Goal: Information Seeking & Learning: Learn about a topic

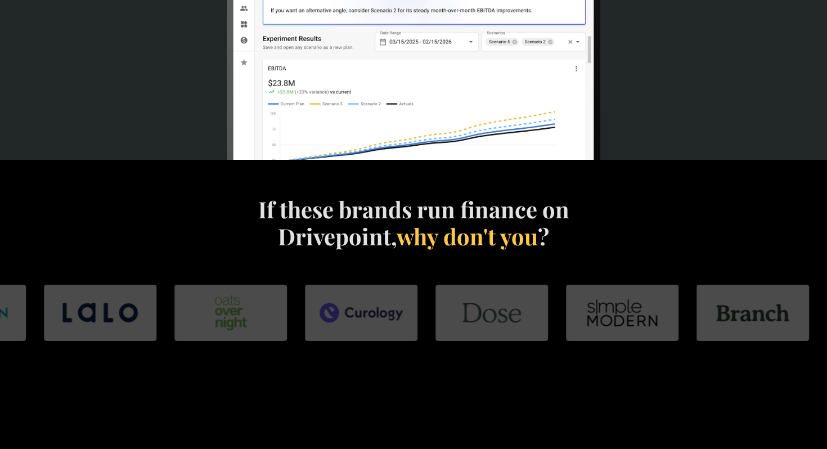
scroll to position [562, 0]
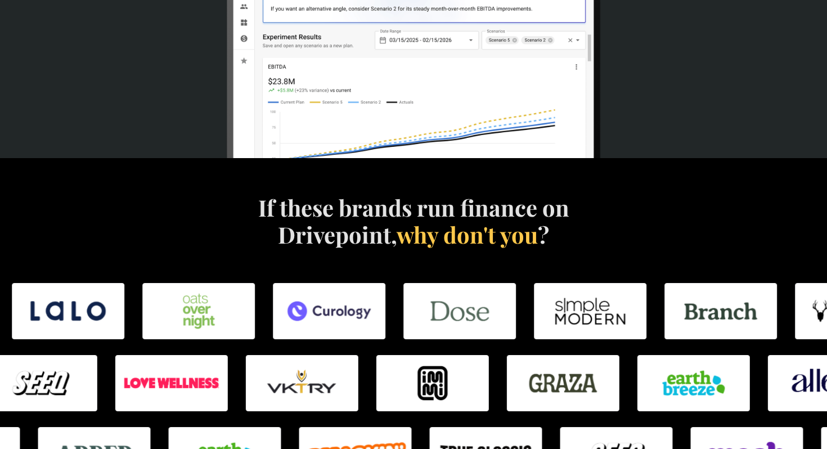
click at [426, 216] on h4 "If these brands run finance on Drivepoint, why don't you ?" at bounding box center [413, 221] width 323 height 54
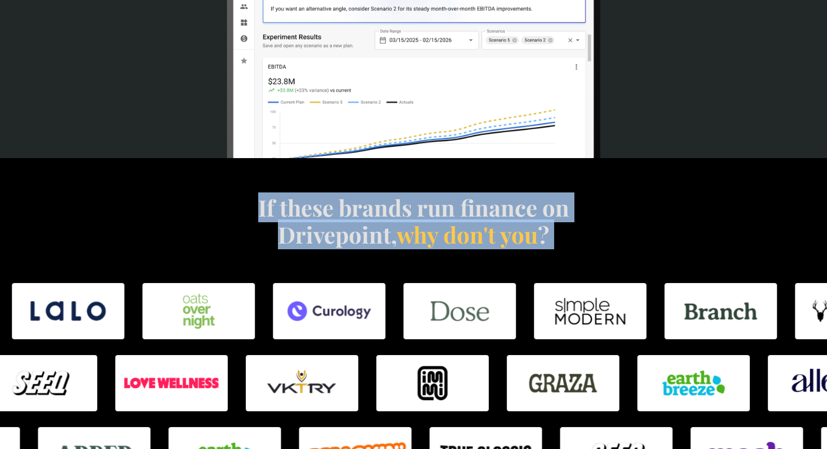
click at [426, 216] on h4 "If these brands run finance on Drivepoint, why don't you ?" at bounding box center [413, 221] width 323 height 54
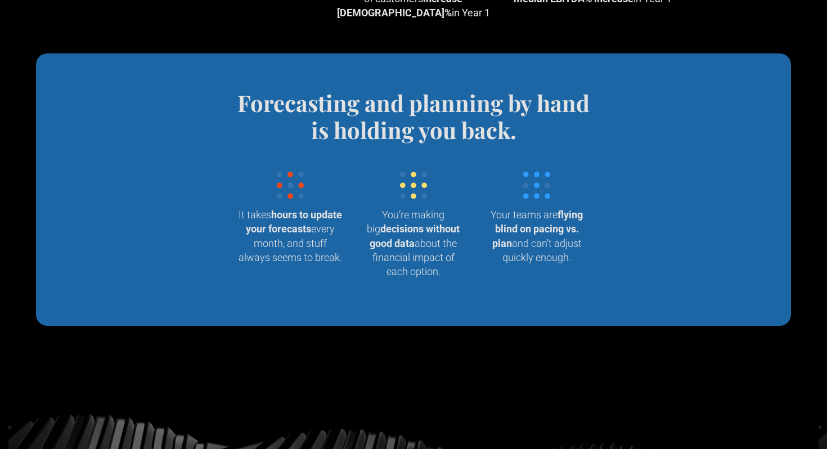
scroll to position [1172, 0]
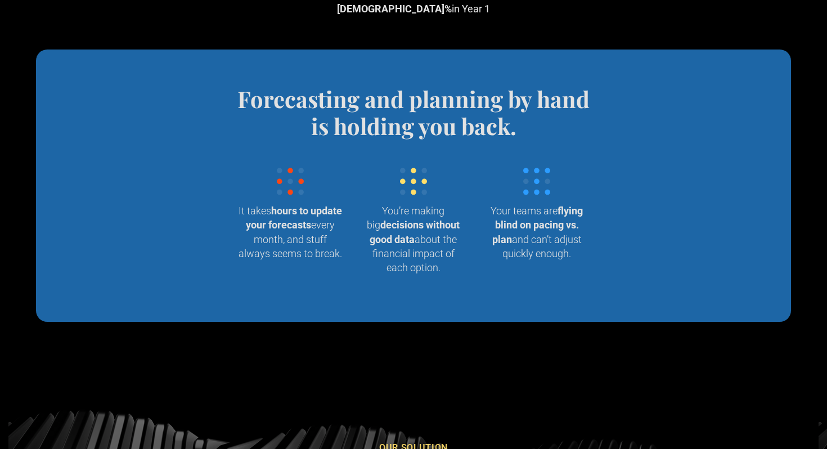
click at [408, 110] on h4 "Forecasting and planning by hand is holding you back." at bounding box center [414, 113] width 370 height 54
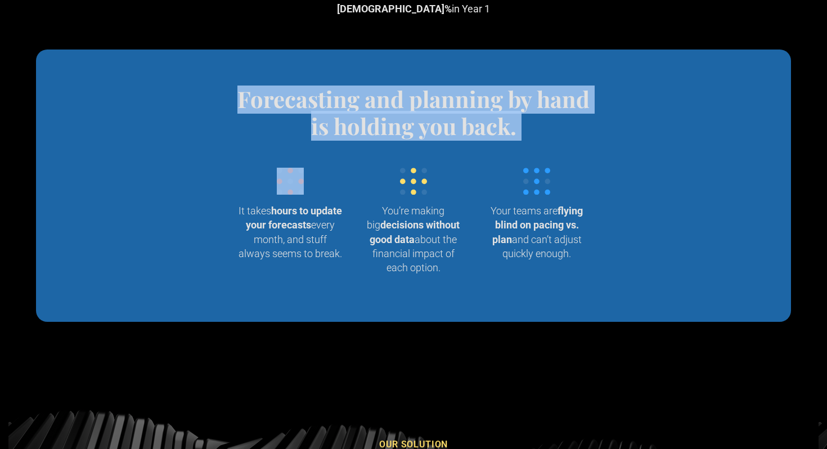
click at [408, 110] on h4 "Forecasting and planning by hand is holding you back." at bounding box center [414, 113] width 370 height 54
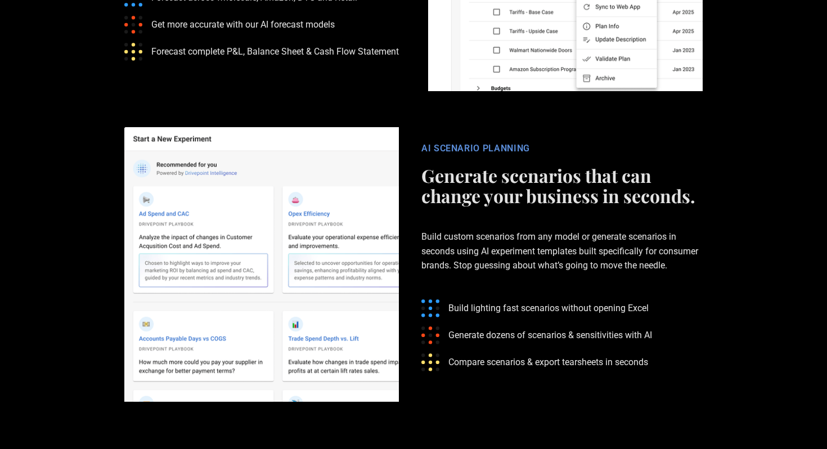
scroll to position [2069, 0]
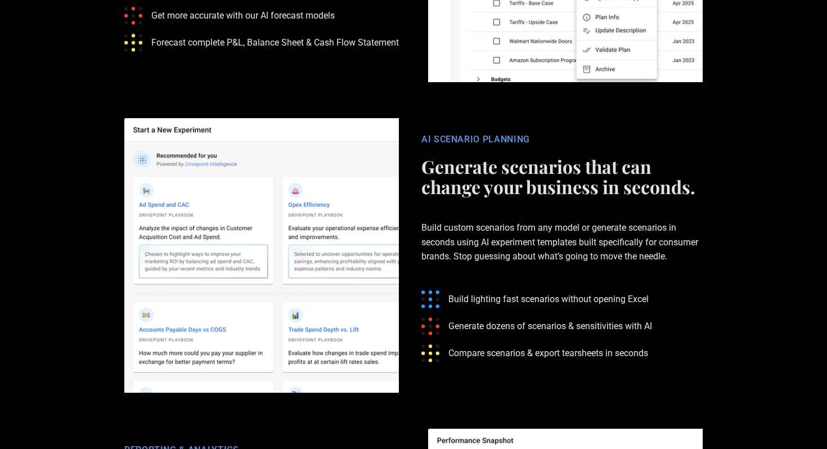
click at [442, 134] on div "AI SCENARIO PLANNING" at bounding box center [562, 139] width 281 height 11
click at [454, 156] on h2 "Generate scenarios that can change your business in seconds." at bounding box center [562, 176] width 281 height 41
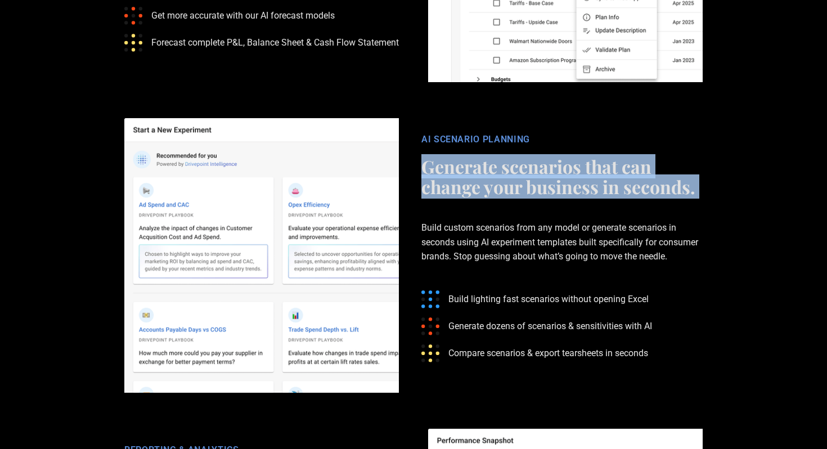
click at [454, 156] on h2 "Generate scenarios that can change your business in seconds." at bounding box center [562, 176] width 281 height 41
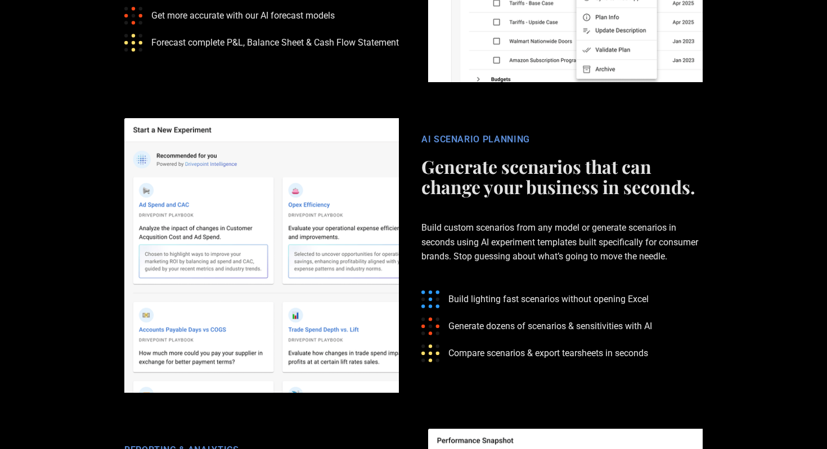
click at [454, 156] on h2 "Generate scenarios that can change your business in seconds." at bounding box center [562, 176] width 281 height 41
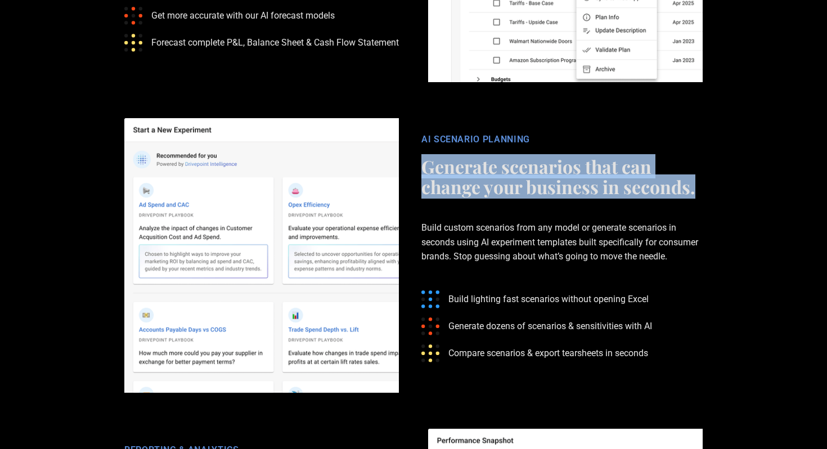
drag, startPoint x: 426, startPoint y: 139, endPoint x: 711, endPoint y: 164, distance: 287.0
click at [711, 164] on div "AI SCENARIO PLANNING Generate scenarios that can change your business in second…" at bounding box center [562, 255] width 304 height 243
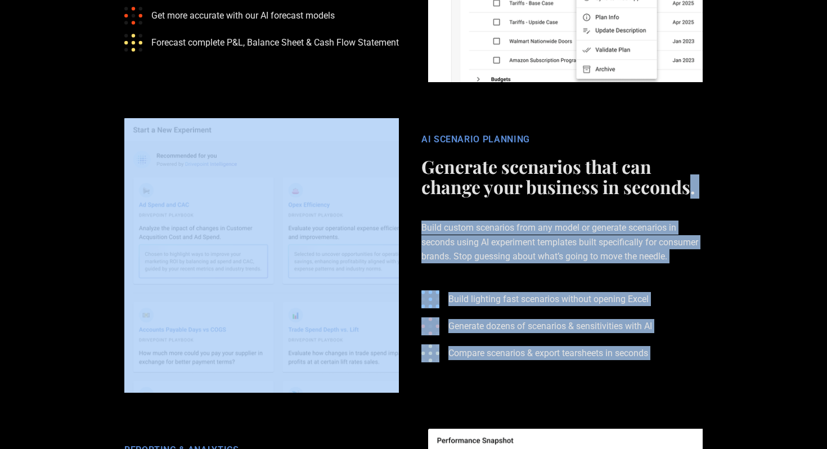
drag, startPoint x: 692, startPoint y: 163, endPoint x: 391, endPoint y: 122, distance: 303.9
click at [390, 123] on div "AI SCENARIO PLANNING Generate scenarios that can change your business in second…" at bounding box center [414, 255] width 608 height 275
click at [391, 122] on img at bounding box center [261, 255] width 275 height 275
click at [365, 151] on img at bounding box center [261, 255] width 275 height 275
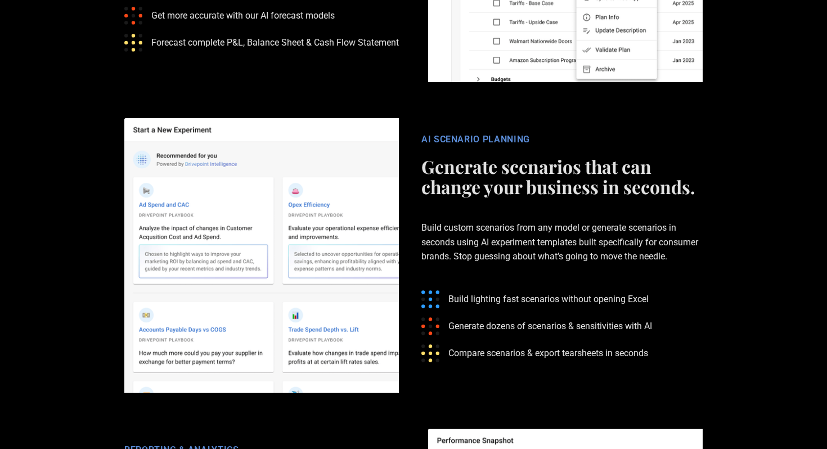
click at [444, 134] on div "AI SCENARIO PLANNING" at bounding box center [562, 139] width 281 height 11
drag, startPoint x: 424, startPoint y: 112, endPoint x: 549, endPoint y: 122, distance: 124.8
click at [549, 134] on div "AI SCENARIO PLANNING Generate scenarios that can change your business in second…" at bounding box center [562, 255] width 304 height 243
click at [415, 149] on div "AI SCENARIO PLANNING Generate scenarios that can change your business in second…" at bounding box center [562, 255] width 304 height 243
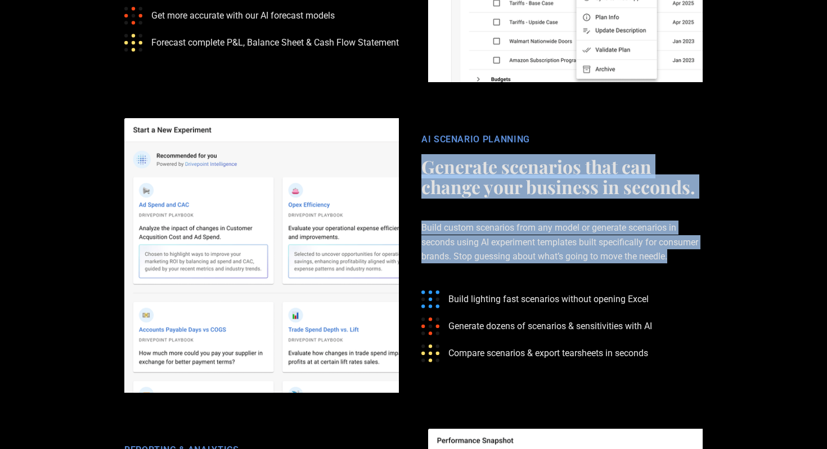
drag, startPoint x: 424, startPoint y: 142, endPoint x: 706, endPoint y: 224, distance: 293.7
click at [706, 224] on div "AI SCENARIO PLANNING Generate scenarios that can change your business in second…" at bounding box center [562, 255] width 304 height 243
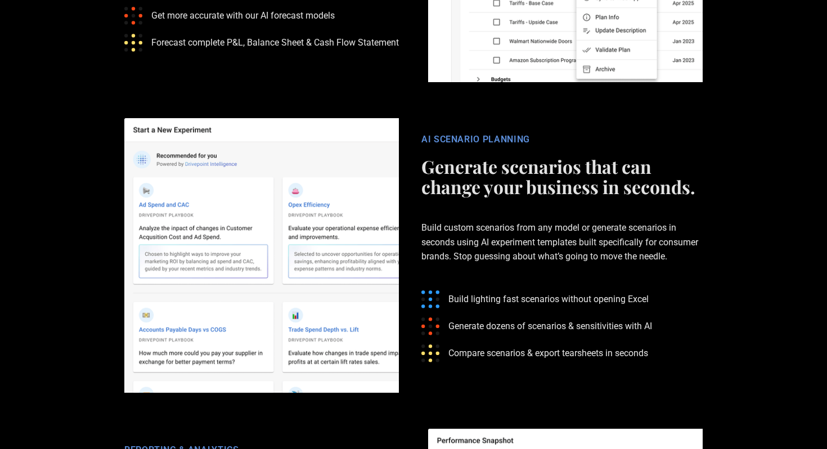
click at [424, 134] on div "AI SCENARIO PLANNING" at bounding box center [562, 139] width 281 height 11
click at [605, 156] on h2 "Generate scenarios that can change your business in seconds." at bounding box center [562, 176] width 281 height 41
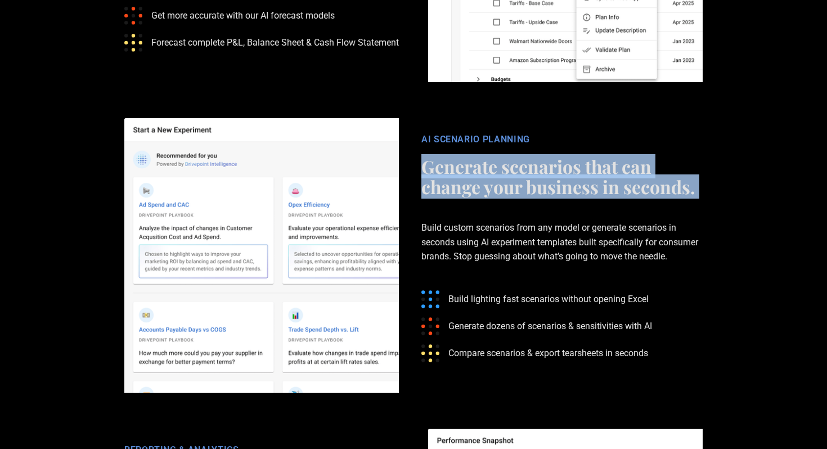
click at [605, 156] on h2 "Generate scenarios that can change your business in seconds." at bounding box center [562, 176] width 281 height 41
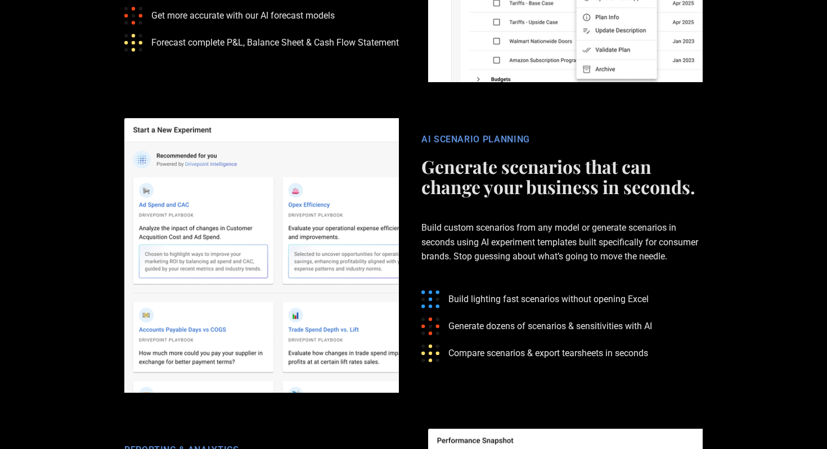
click at [503, 216] on p "Build custom scenarios from any model or generate scenarios in seconds using AI…" at bounding box center [562, 242] width 281 height 79
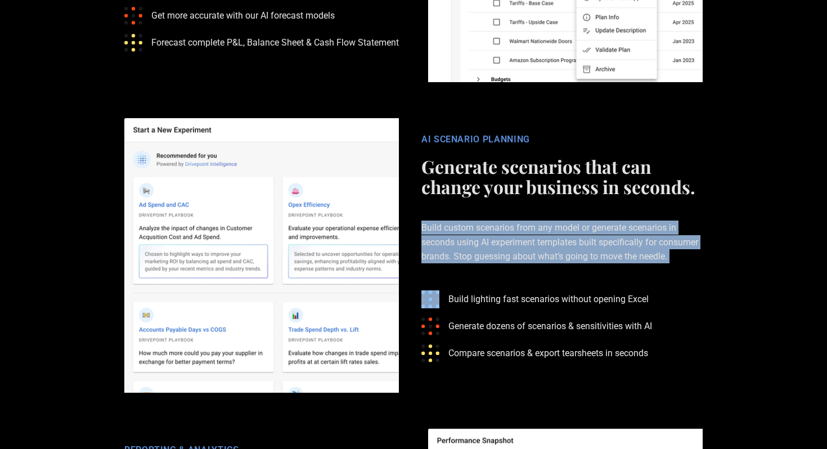
click at [503, 216] on p "Build custom scenarios from any model or generate scenarios in seconds using AI…" at bounding box center [562, 242] width 281 height 79
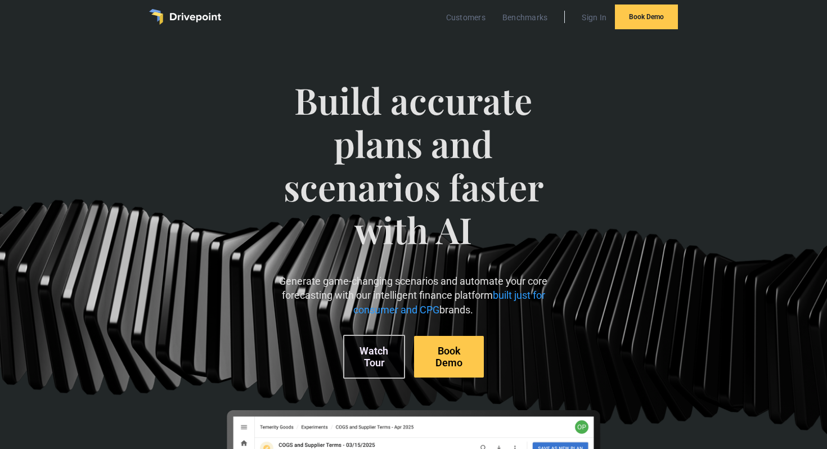
scroll to position [0, 0]
